Goal: Check status: Check status

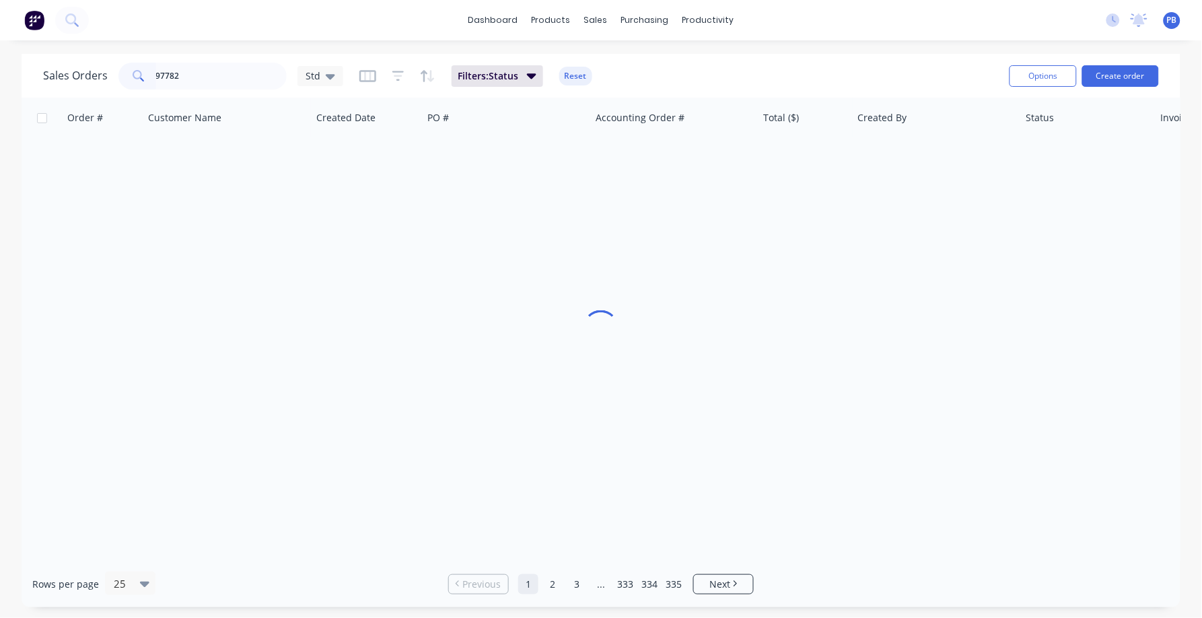
type input "97782"
drag, startPoint x: 575, startPoint y: 63, endPoint x: 623, endPoint y: 118, distance: 73.9
click at [575, 67] on div "Sales Orders 97782 Std Filters: Status Reset" at bounding box center [520, 75] width 955 height 33
click at [583, 66] on div "Filters: Status Reset" at bounding box center [475, 76] width 233 height 22
click at [578, 72] on button "Reset" at bounding box center [575, 76] width 33 height 19
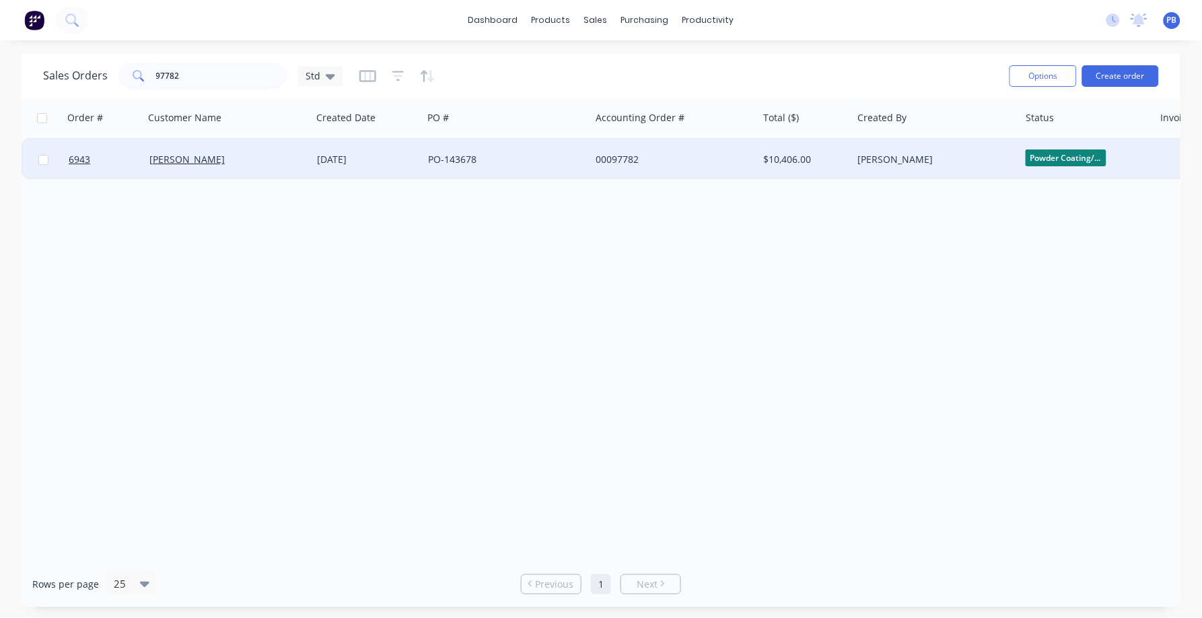
click at [793, 155] on div "$10,406.00" at bounding box center [803, 159] width 79 height 13
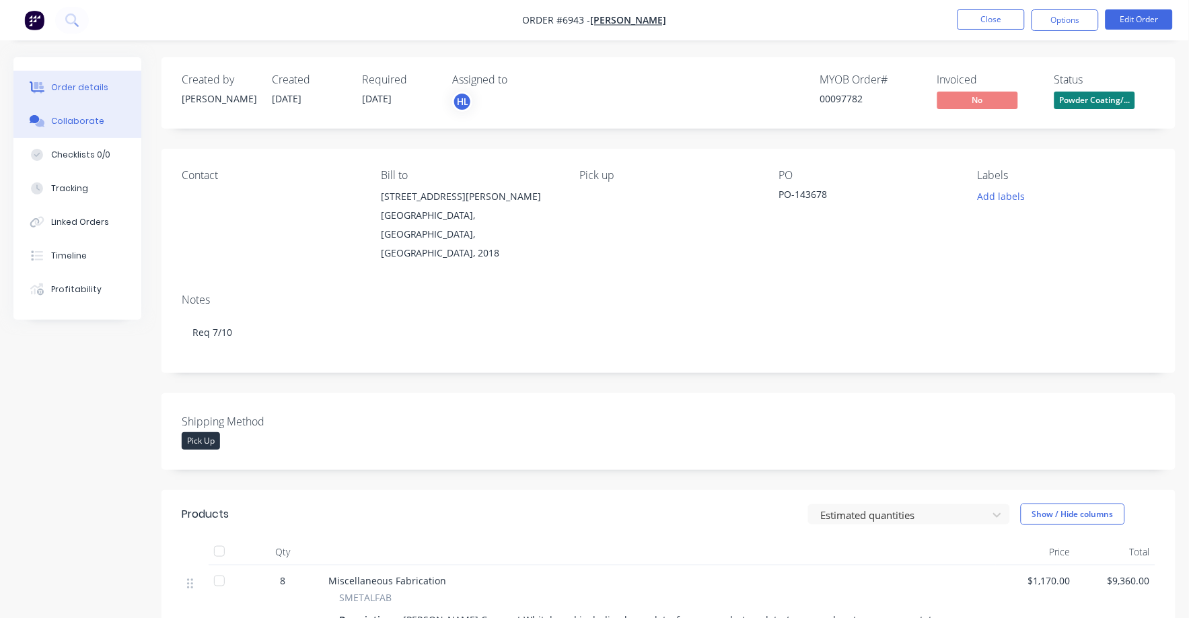
click at [61, 121] on div "Collaborate" at bounding box center [77, 121] width 53 height 12
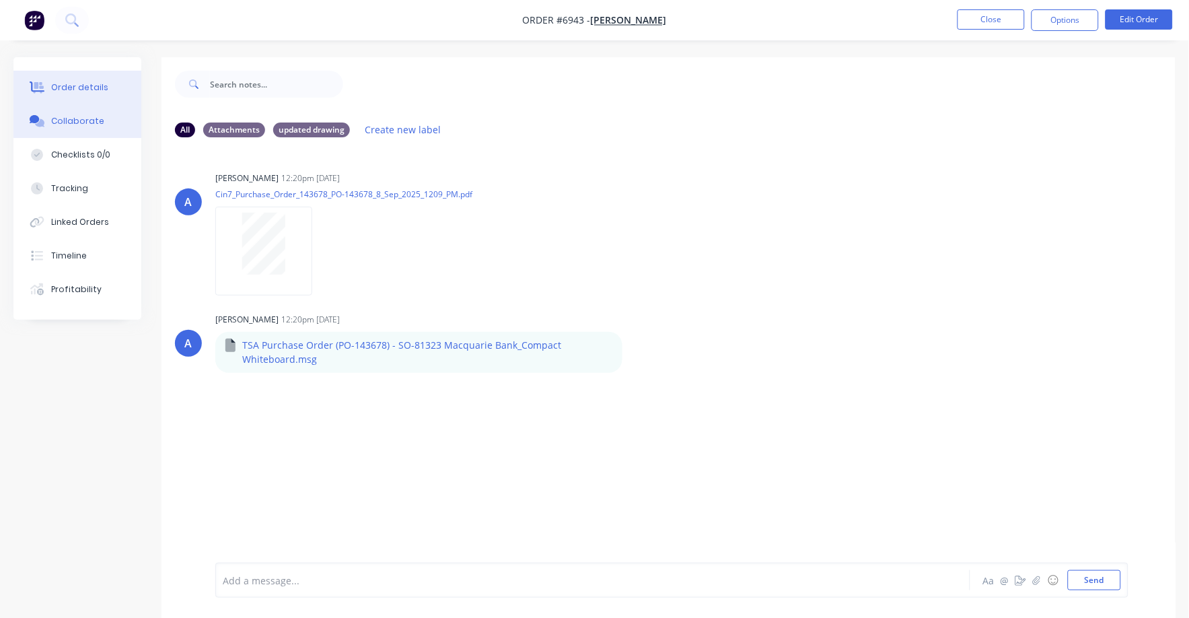
click at [110, 81] on button "Order details" at bounding box center [77, 88] width 128 height 34
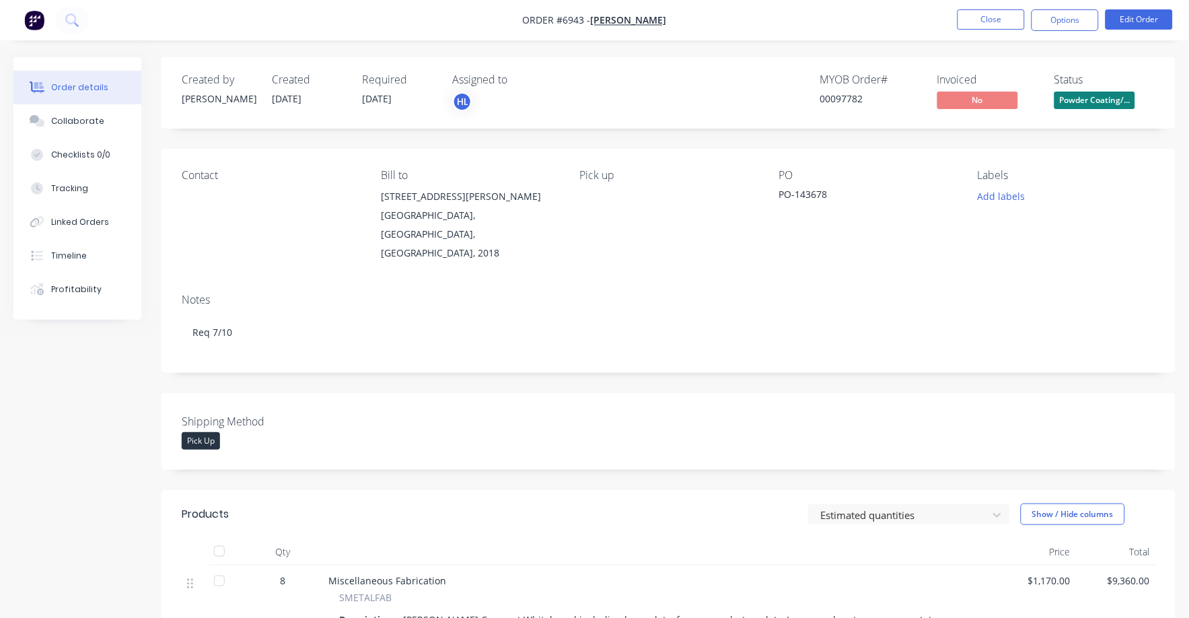
click at [98, 82] on div "Order details" at bounding box center [79, 87] width 57 height 12
